Goal: Browse casually: Explore the website without a specific task or goal

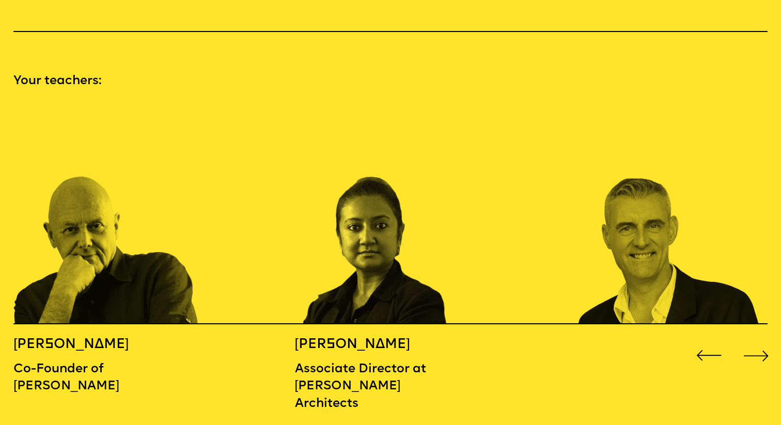
scroll to position [1194, 0]
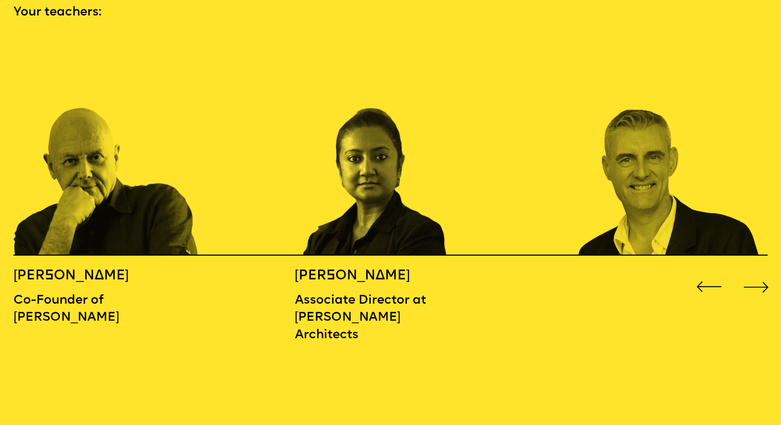
click at [758, 273] on div "Next slide" at bounding box center [756, 286] width 31 height 31
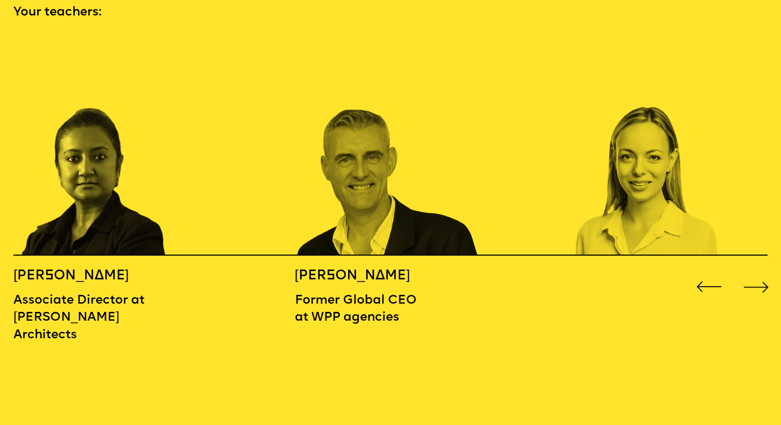
click at [758, 273] on div "Next slide" at bounding box center [756, 286] width 31 height 31
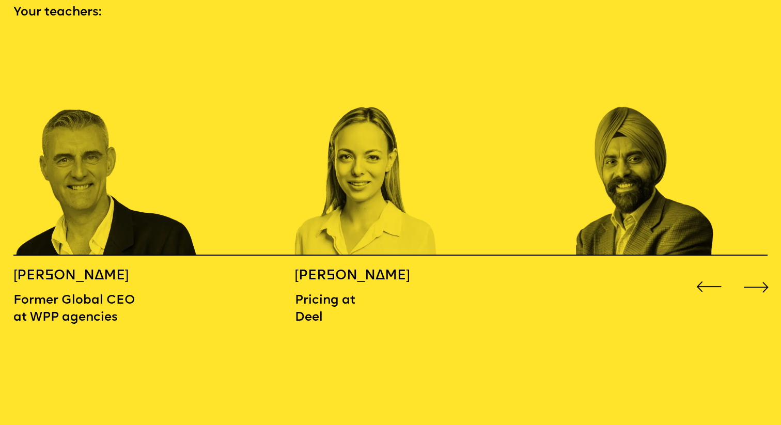
click at [758, 273] on div "Next slide" at bounding box center [756, 286] width 31 height 31
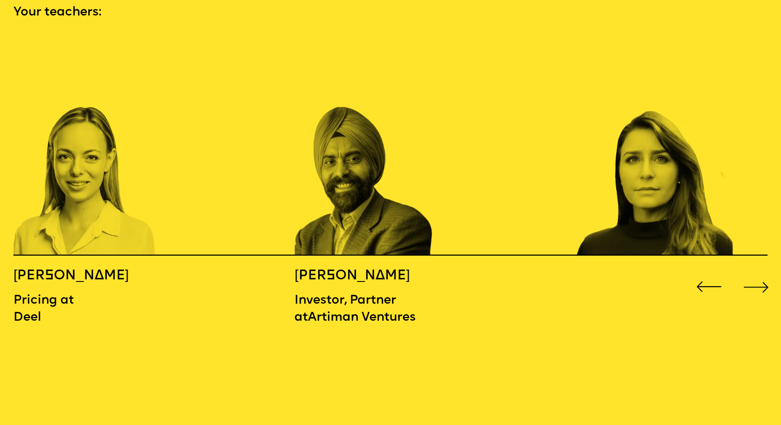
click at [758, 273] on div "Next slide" at bounding box center [756, 286] width 31 height 31
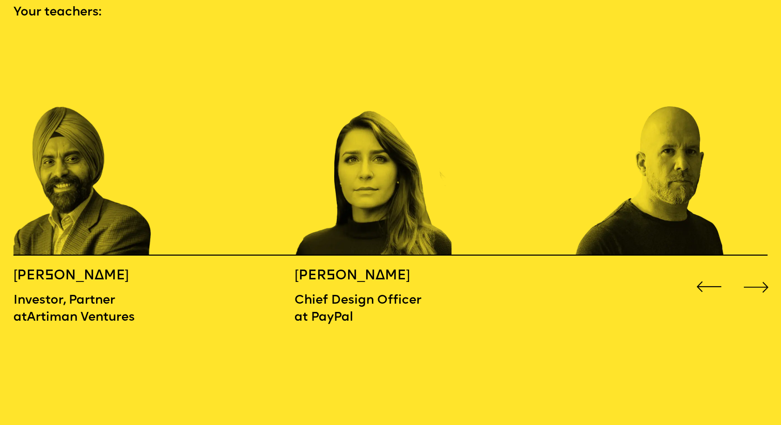
click at [758, 273] on div "Next slide" at bounding box center [756, 286] width 31 height 31
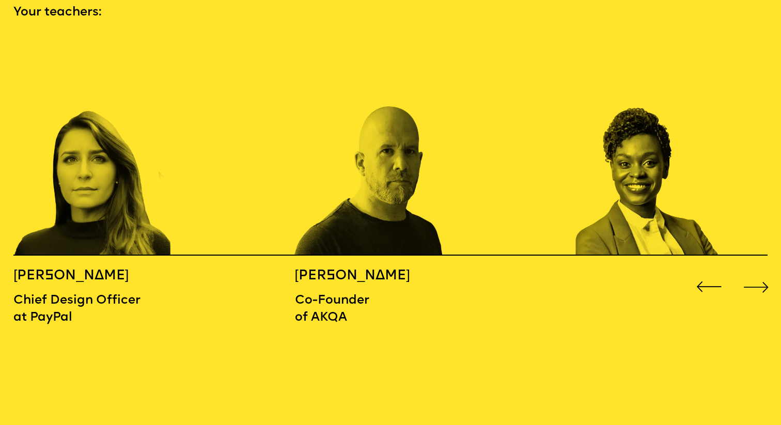
click at [758, 273] on div "Next slide" at bounding box center [756, 286] width 31 height 31
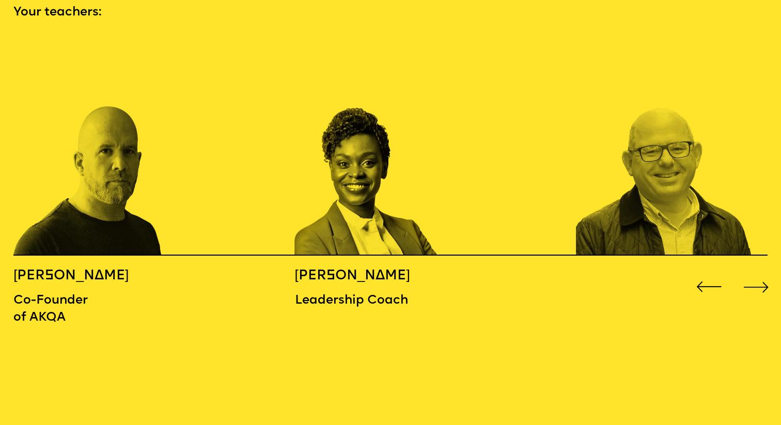
click at [758, 273] on div "Next slide" at bounding box center [756, 286] width 31 height 31
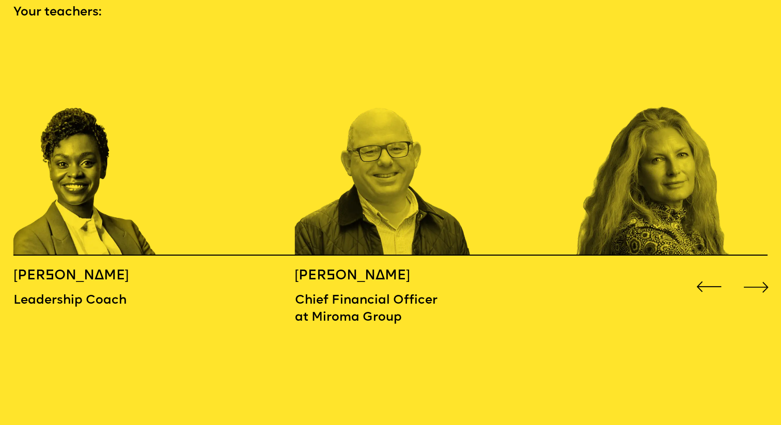
click at [758, 273] on div "Next slide" at bounding box center [756, 286] width 31 height 31
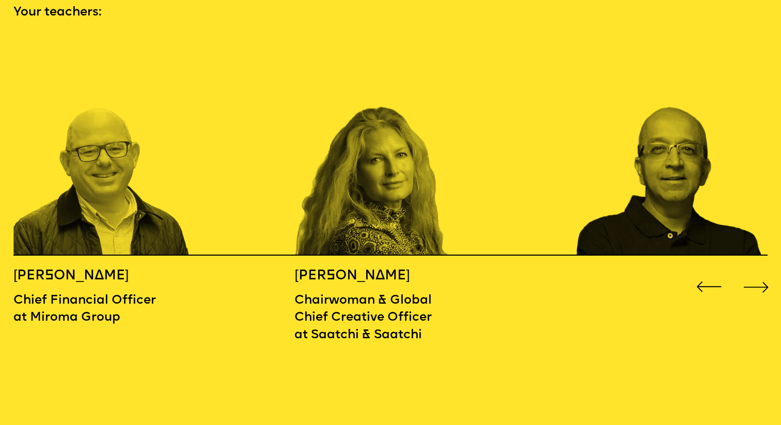
click at [758, 273] on div "Next slide" at bounding box center [756, 286] width 31 height 31
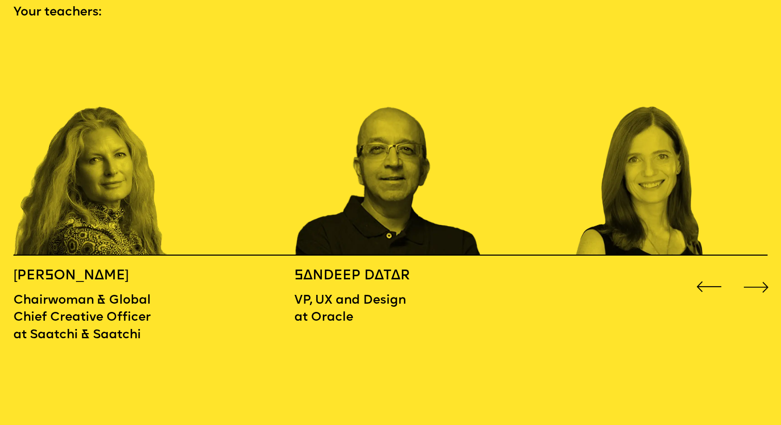
click at [758, 273] on div "Next slide" at bounding box center [756, 286] width 31 height 31
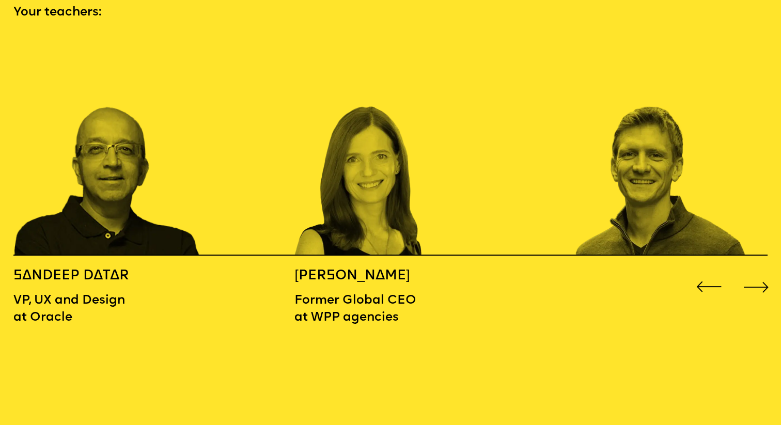
click at [758, 273] on div "Next slide" at bounding box center [756, 286] width 31 height 31
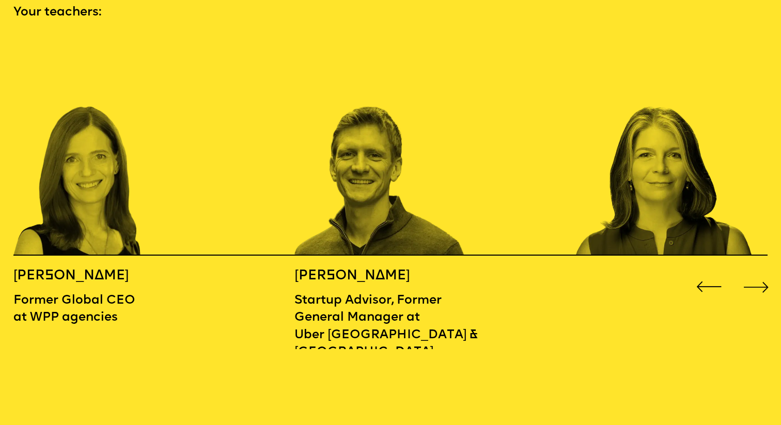
click at [758, 273] on div "Next slide" at bounding box center [756, 286] width 31 height 31
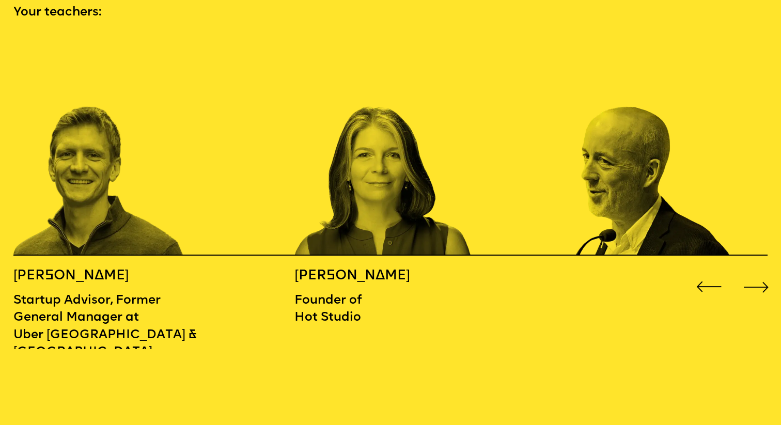
click at [758, 273] on div "Next slide" at bounding box center [756, 286] width 31 height 31
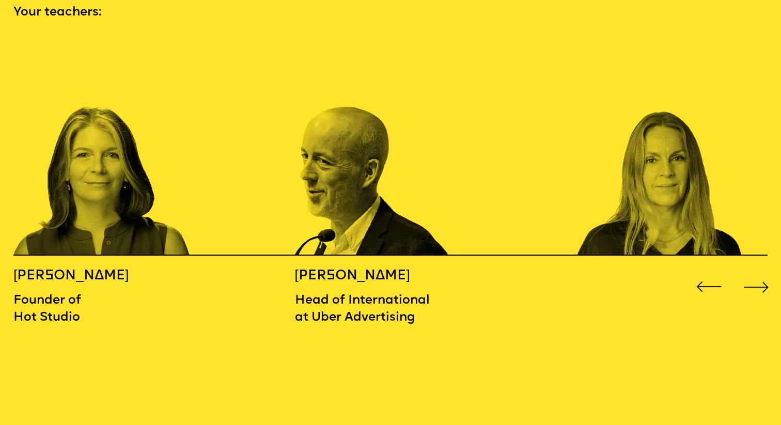
click at [758, 273] on div "Next slide" at bounding box center [756, 286] width 31 height 31
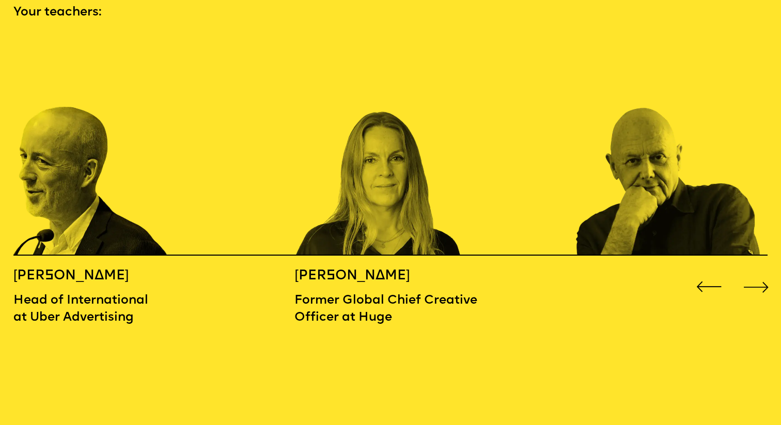
click at [758, 273] on div "Next slide" at bounding box center [756, 286] width 31 height 31
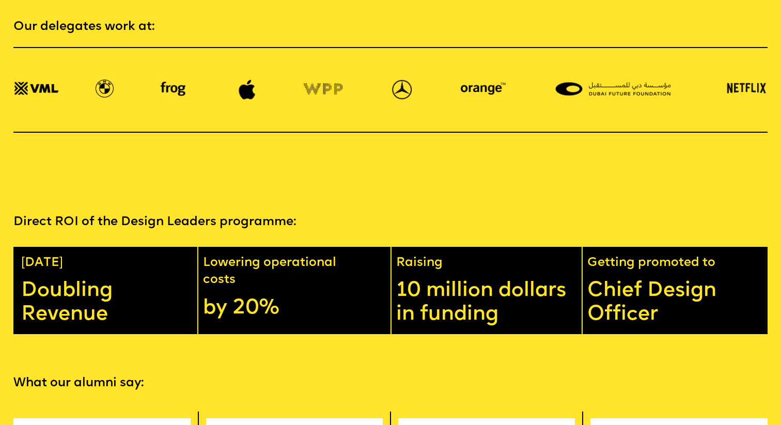
scroll to position [1941, 0]
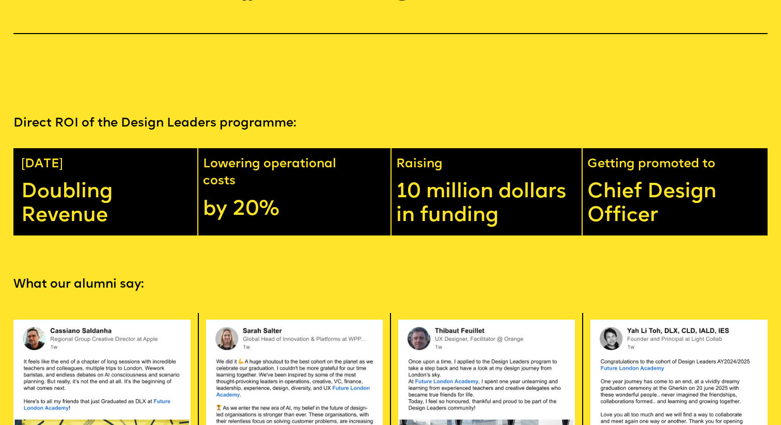
click at [97, 75] on section "Direct ROI of the Design Leaders programme: [DATE] Doubling Revenue Lowering op…" at bounding box center [390, 155] width 781 height 161
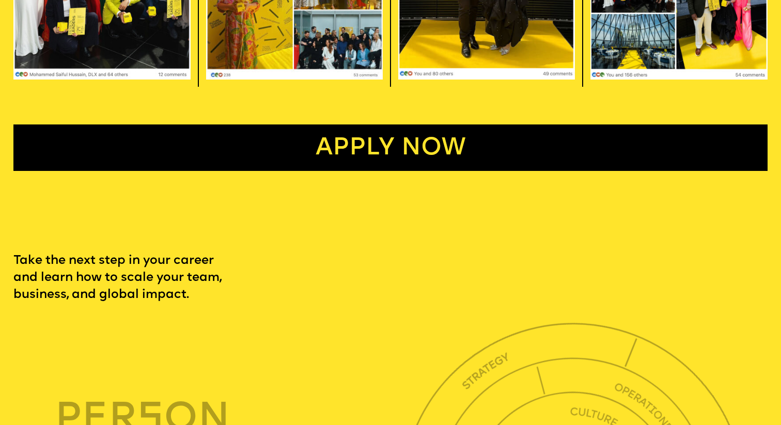
scroll to position [2677, 0]
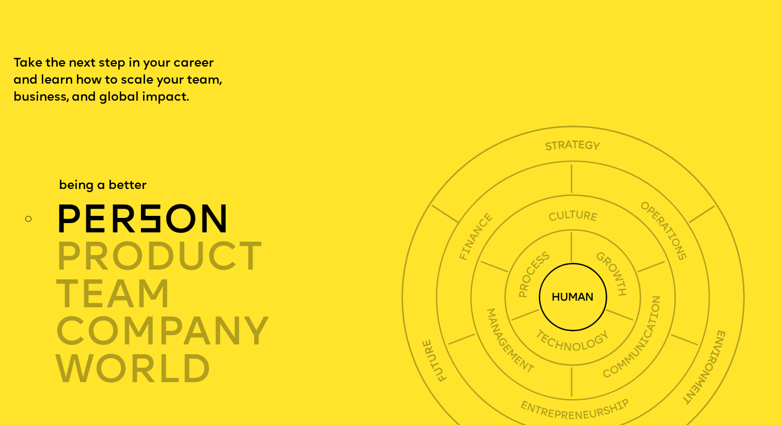
click at [146, 203] on span "s" at bounding box center [150, 223] width 26 height 40
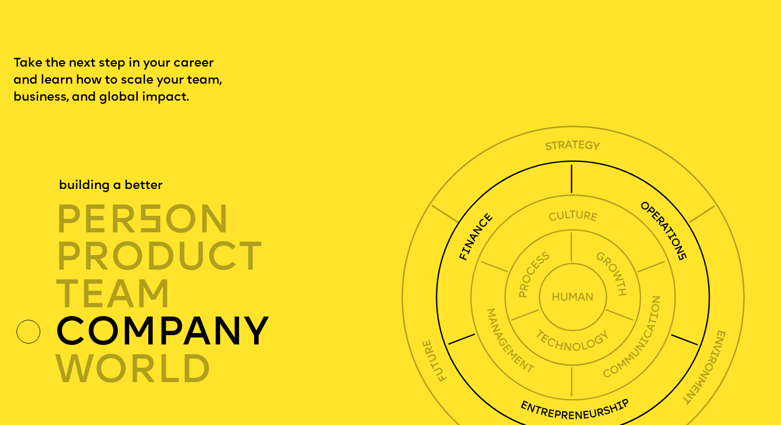
click at [151, 320] on div "company" at bounding box center [231, 333] width 352 height 38
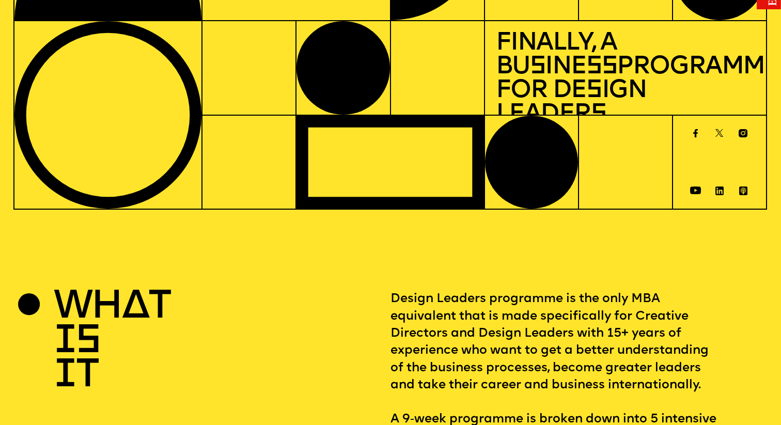
scroll to position [0, 0]
